Goal: Task Accomplishment & Management: Use online tool/utility

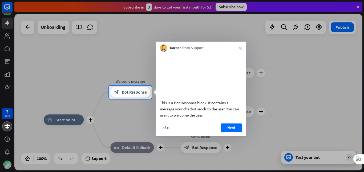
click at [241, 48] on icon "close" at bounding box center [240, 47] width 3 height 3
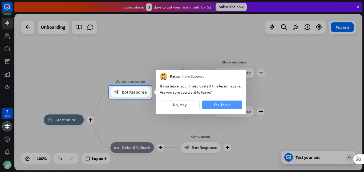
click at [213, 106] on button "Yes, leave" at bounding box center [222, 105] width 40 height 9
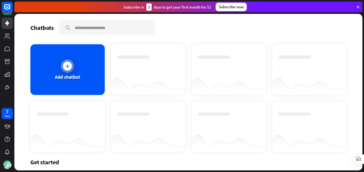
click at [61, 70] on div "Add chatbot" at bounding box center [67, 69] width 74 height 51
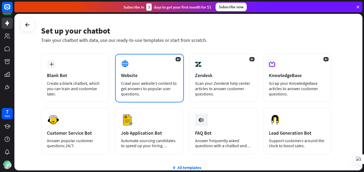
scroll to position [27, 0]
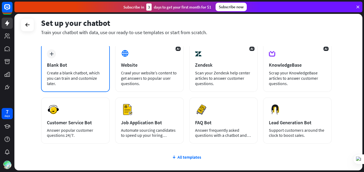
click at [90, 67] on div "Blank Bot" at bounding box center [75, 65] width 57 height 6
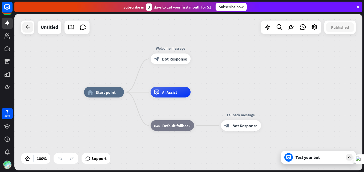
click at [29, 30] on div at bounding box center [27, 27] width 11 height 11
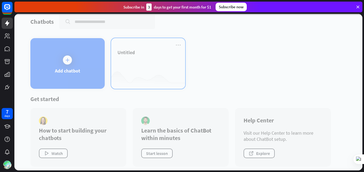
scroll to position [9, 0]
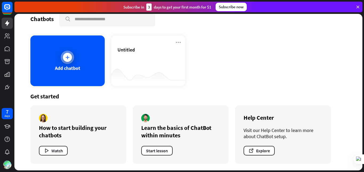
click at [70, 65] on div "Add chatbot" at bounding box center [67, 68] width 25 height 6
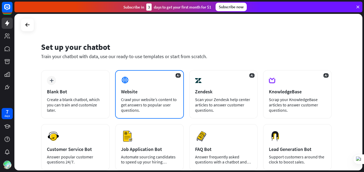
click at [142, 86] on div "AI Website Crawl your website’s content to get answers to popular user question…" at bounding box center [149, 94] width 69 height 49
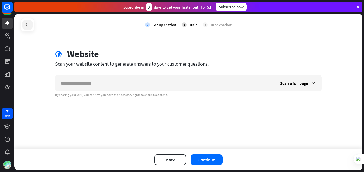
click at [28, 25] on icon at bounding box center [27, 25] width 6 height 6
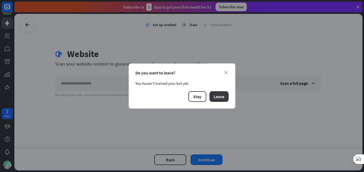
click at [218, 96] on button "Leave" at bounding box center [219, 96] width 19 height 11
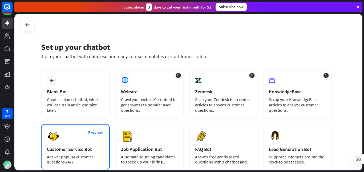
click at [65, 135] on div "Preview Customer Service Bot Answer popular customer questions 24/7." at bounding box center [75, 147] width 69 height 46
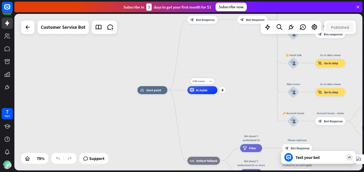
click at [193, 91] on icon at bounding box center [192, 90] width 4 height 4
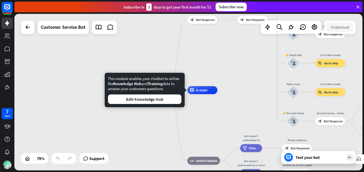
click at [196, 133] on div "home_2 Start point Welcome message block_bot_response Bot Response 🔙 Main menu …" at bounding box center [268, 148] width 261 height 117
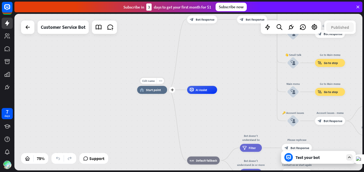
click at [158, 92] on div "home_2 Start point" at bounding box center [152, 90] width 30 height 8
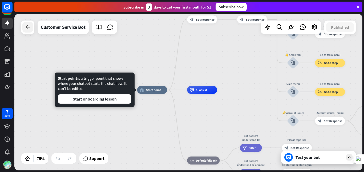
click at [27, 27] on icon at bounding box center [28, 27] width 6 height 6
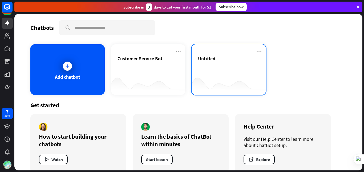
click at [219, 65] on div "Untitled" at bounding box center [229, 64] width 62 height 19
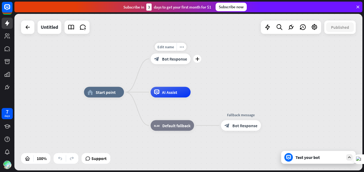
click at [178, 62] on div "block_bot_response Bot Response" at bounding box center [171, 59] width 40 height 11
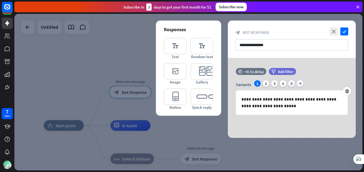
click at [91, 66] on div at bounding box center [188, 92] width 348 height 157
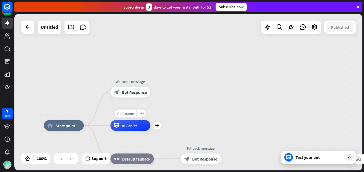
click at [143, 127] on div "AI Assist" at bounding box center [130, 125] width 40 height 11
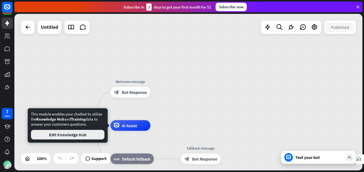
click at [92, 137] on button "Edit Knowledge Hub" at bounding box center [68, 135] width 74 height 10
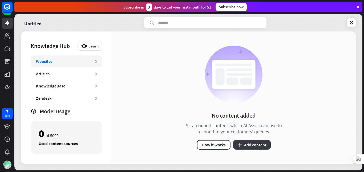
click at [248, 147] on button "plus Add content" at bounding box center [252, 145] width 38 height 10
